Goal: Information Seeking & Learning: Learn about a topic

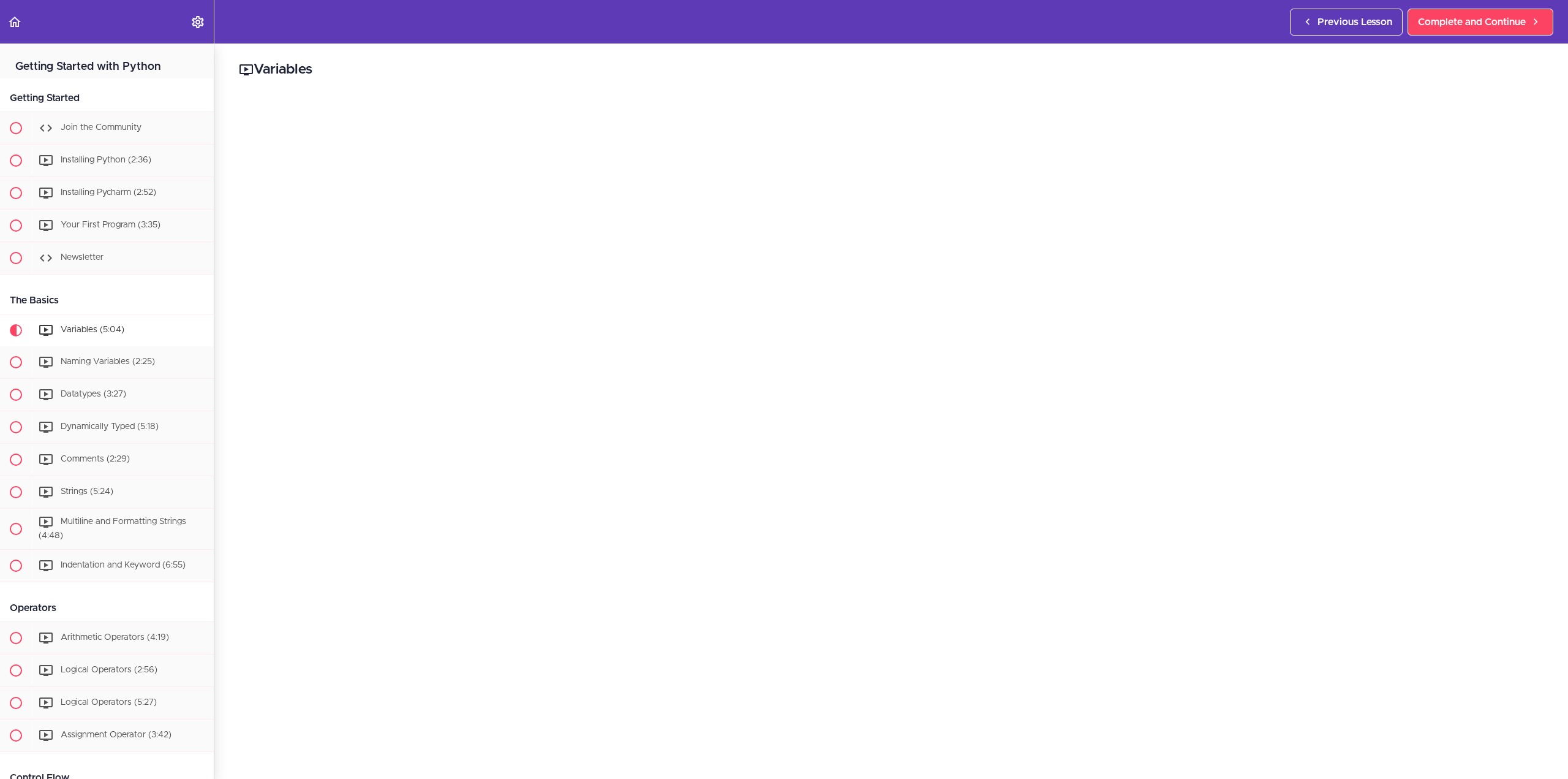
scroll to position [264, 0]
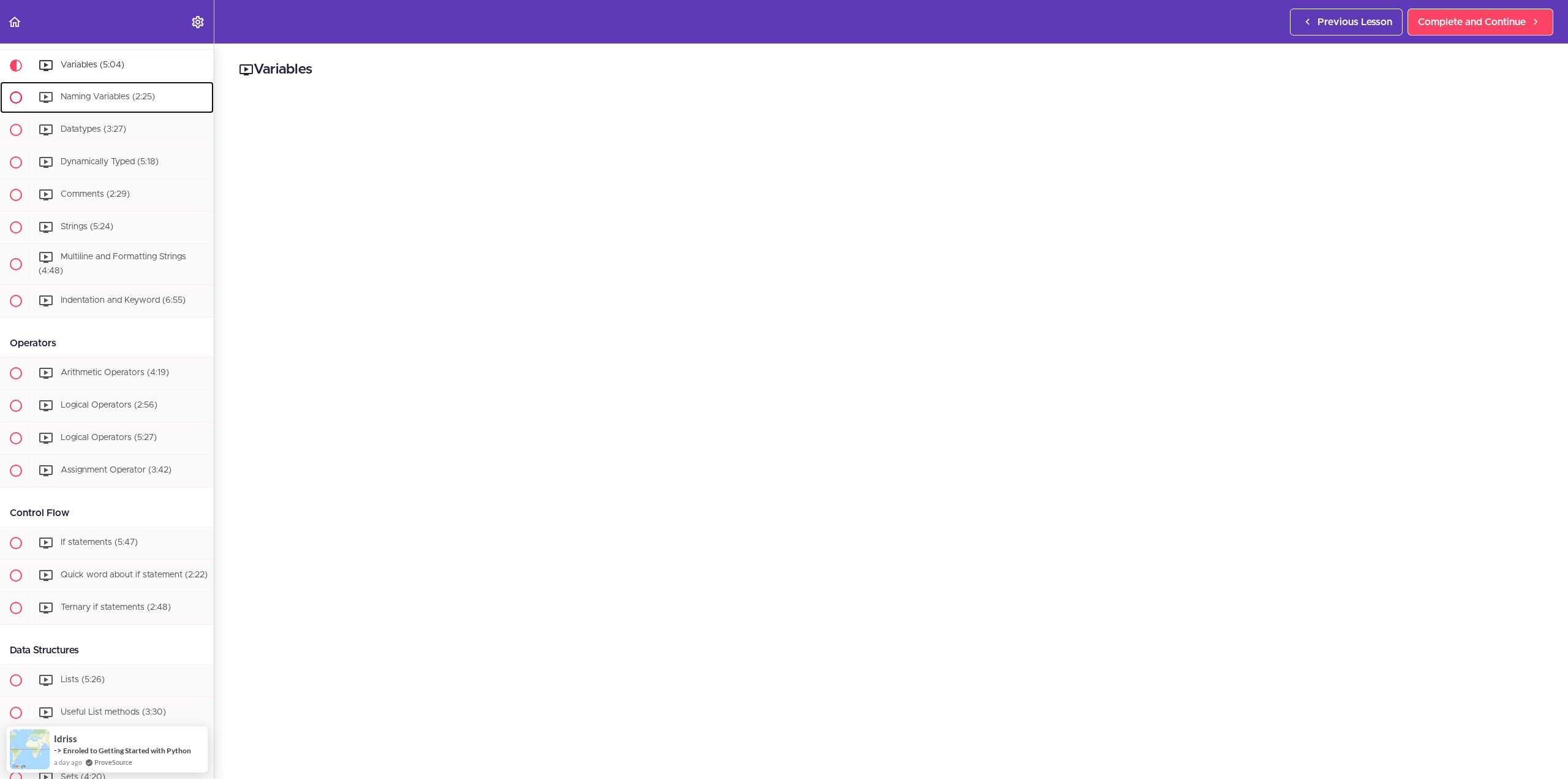
click at [128, 97] on span "Naming Variables (2:25)" at bounding box center [107, 97] width 95 height 9
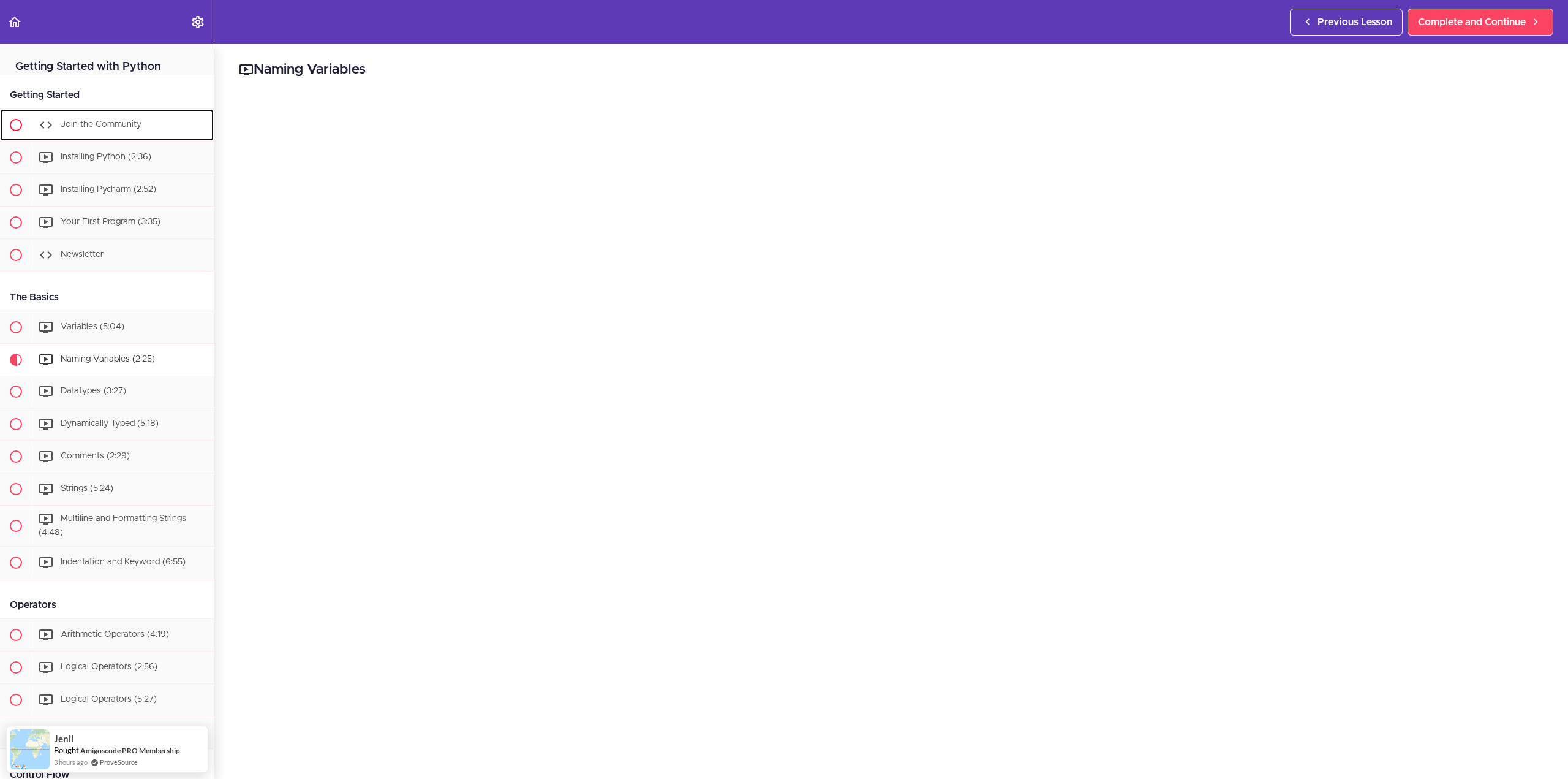
click at [123, 126] on span "Join the Community" at bounding box center [101, 124] width 81 height 9
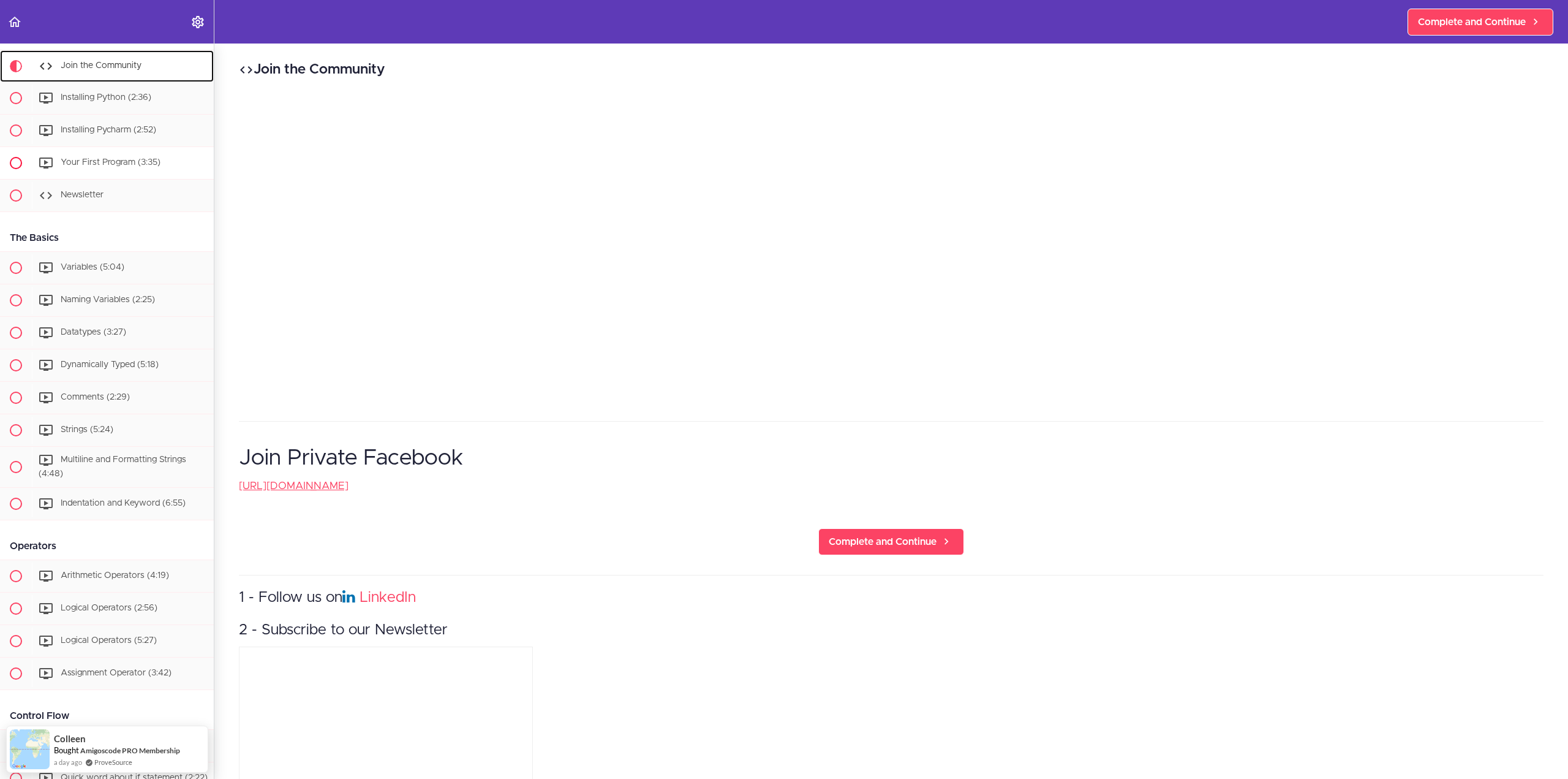
scroll to position [62, 0]
click at [857, 539] on span "Complete and Continue" at bounding box center [882, 541] width 108 height 15
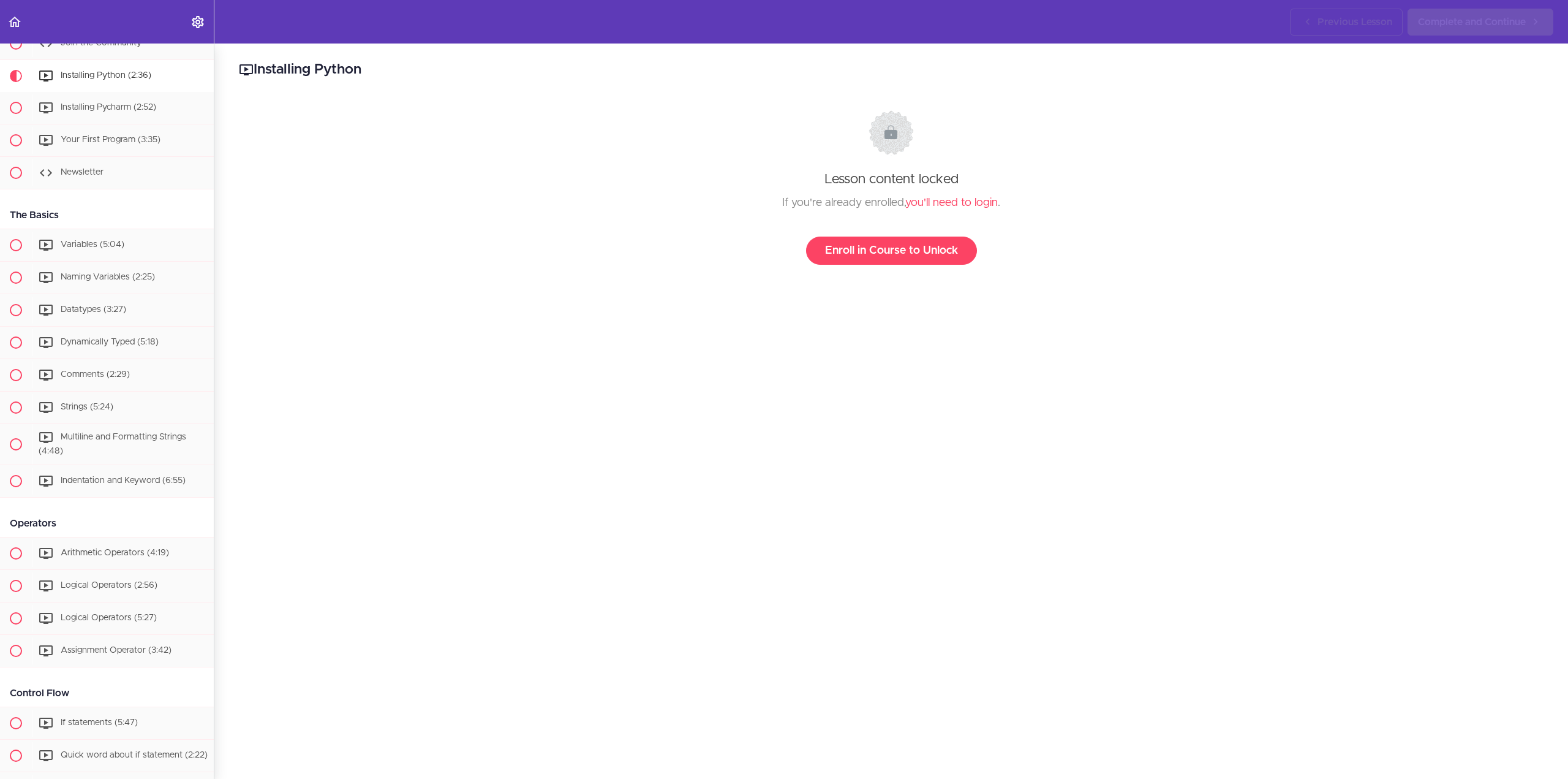
scroll to position [98, 0]
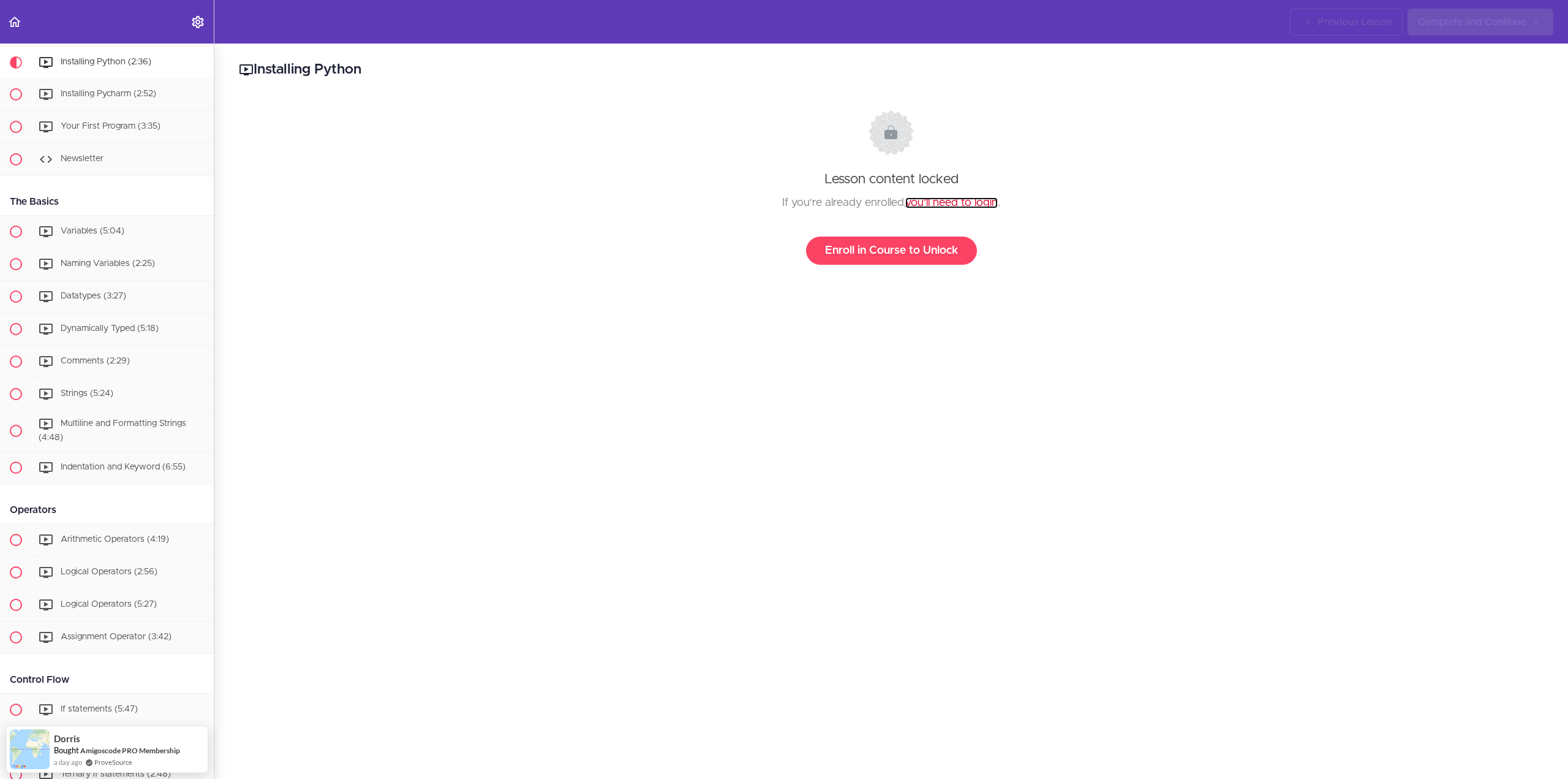
click at [981, 201] on link "you'll need to login" at bounding box center [952, 203] width 93 height 11
